Goal: Navigation & Orientation: Find specific page/section

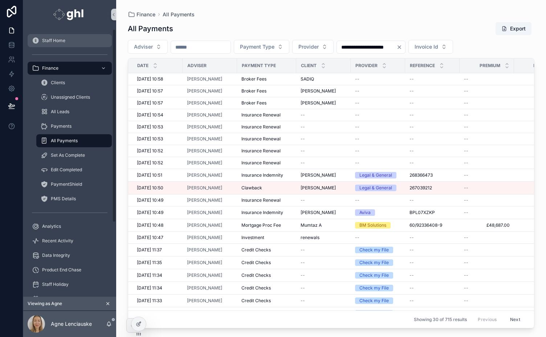
click at [46, 41] on span "Staff Home" at bounding box center [53, 41] width 23 height 6
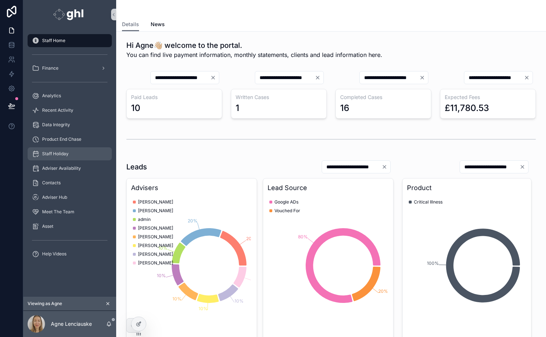
click at [55, 155] on span "Staff Holiday" at bounding box center [55, 154] width 27 height 6
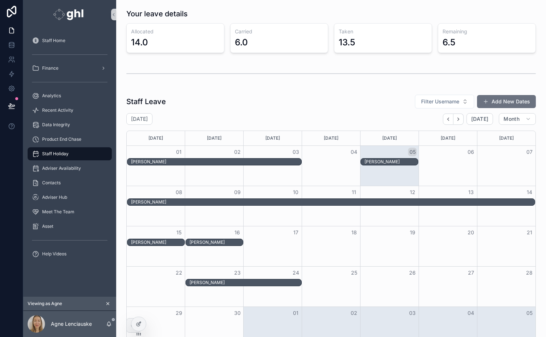
click at [107, 304] on icon "scrollable content" at bounding box center [108, 304] width 3 height 3
